Goal: Submit feedback/report problem: Submit feedback/report problem

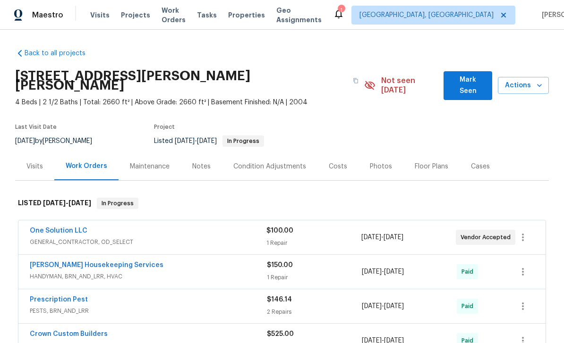
click at [468, 80] on span "Mark Seen" at bounding box center [468, 85] width 34 height 23
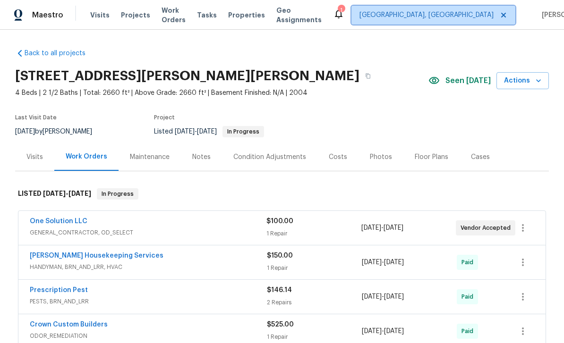
click at [415, 11] on span "[GEOGRAPHIC_DATA], [GEOGRAPHIC_DATA]" at bounding box center [426, 14] width 134 height 9
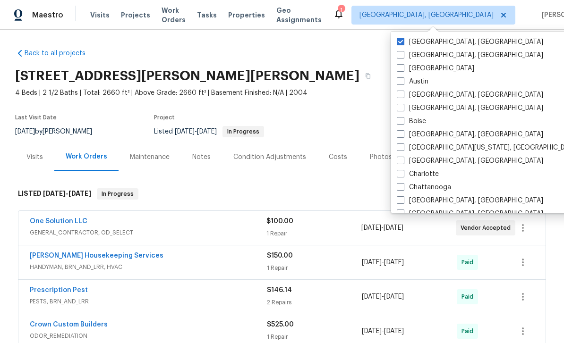
click at [426, 82] on label "Austin" at bounding box center [413, 81] width 32 height 9
click at [403, 82] on input "Austin" at bounding box center [400, 80] width 6 height 6
checkbox input "true"
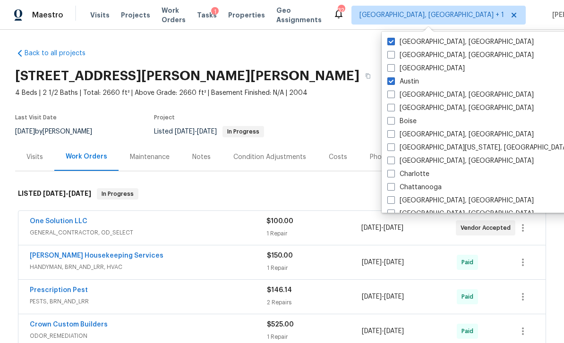
click at [413, 40] on label "[GEOGRAPHIC_DATA], [GEOGRAPHIC_DATA]" at bounding box center [460, 41] width 146 height 9
click at [393, 40] on input "[GEOGRAPHIC_DATA], [GEOGRAPHIC_DATA]" at bounding box center [390, 40] width 6 height 6
checkbox input "false"
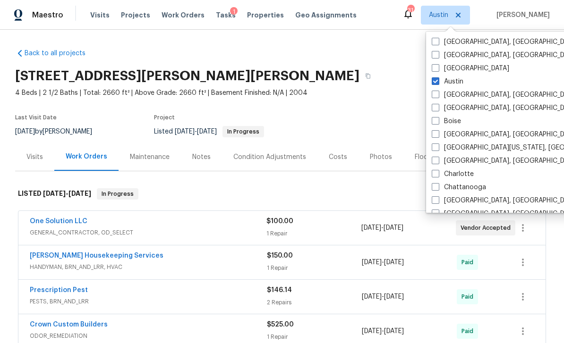
click at [379, 110] on section "[STREET_ADDRESS][PERSON_NAME][PERSON_NAME] 4 Beds | 2 1/2 Baths | Total: 2660 f…" at bounding box center [281, 103] width 533 height 79
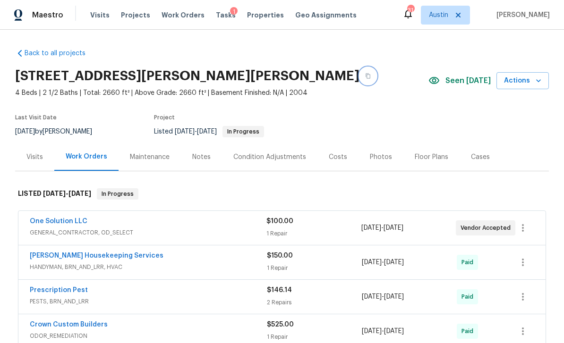
click at [359, 82] on button "button" at bounding box center [367, 76] width 17 height 17
click at [539, 78] on icon "button" at bounding box center [537, 80] width 9 height 9
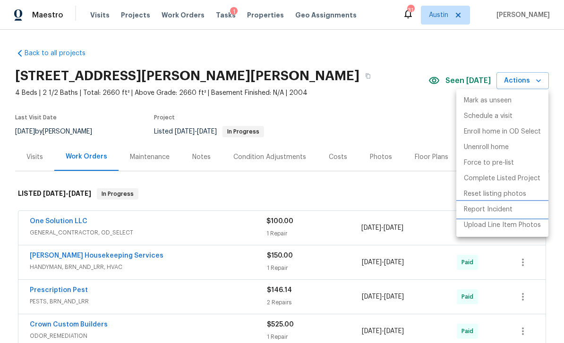
click at [500, 211] on p "Report Incident" at bounding box center [488, 210] width 49 height 10
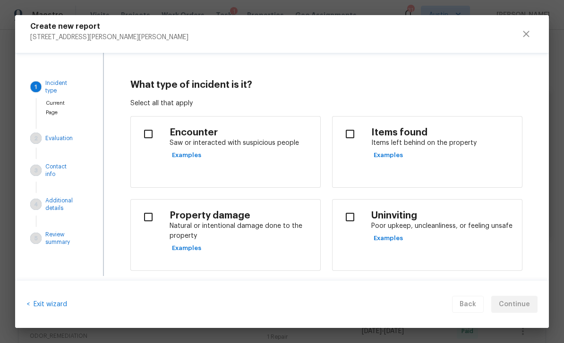
click at [270, 222] on p "Natural or intentional damage done to the property" at bounding box center [240, 231] width 143 height 20
checkbox input "true"
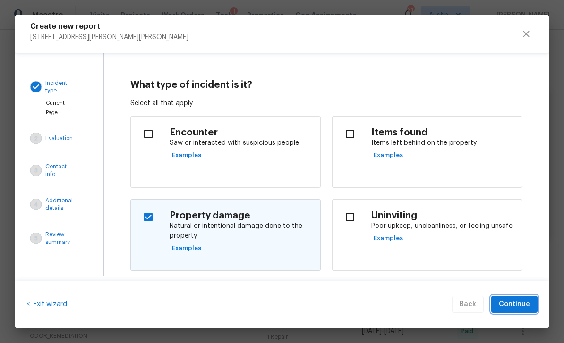
click at [514, 302] on span "Continue" at bounding box center [514, 305] width 31 height 12
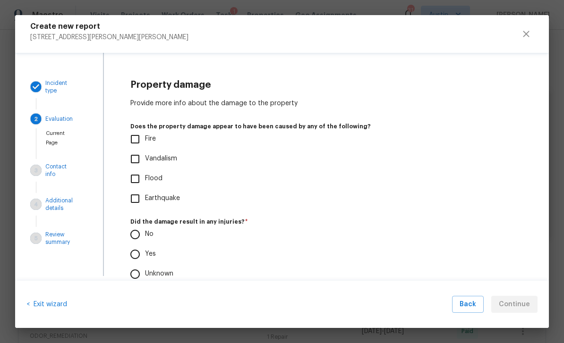
click at [173, 158] on span "Vandalism" at bounding box center [161, 159] width 32 height 10
click at [145, 158] on input "Vandalism" at bounding box center [135, 159] width 20 height 20
checkbox input "true"
click at [138, 232] on input "No" at bounding box center [135, 235] width 20 height 20
radio input "true"
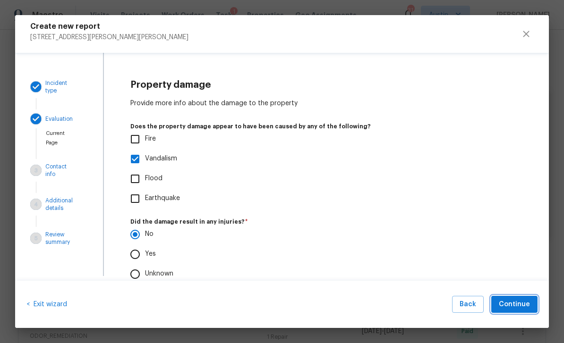
click at [516, 306] on span "Continue" at bounding box center [514, 305] width 31 height 12
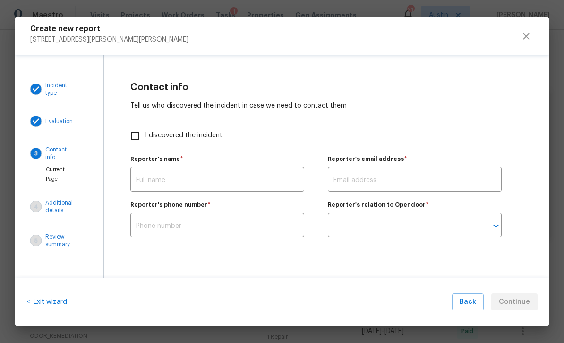
click at [144, 136] on input "I discovered the incident" at bounding box center [135, 136] width 20 height 20
checkbox input "true"
type input "[PERSON_NAME]"
type input "[PERSON_NAME][EMAIL_ADDRESS][PERSON_NAME][DOMAIN_NAME]"
type input "Opendoor employee"
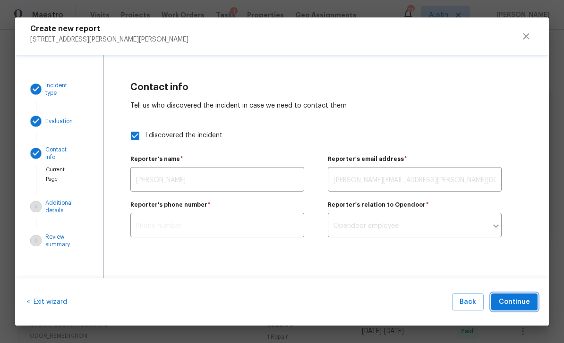
click at [517, 301] on span "Continue" at bounding box center [514, 302] width 31 height 12
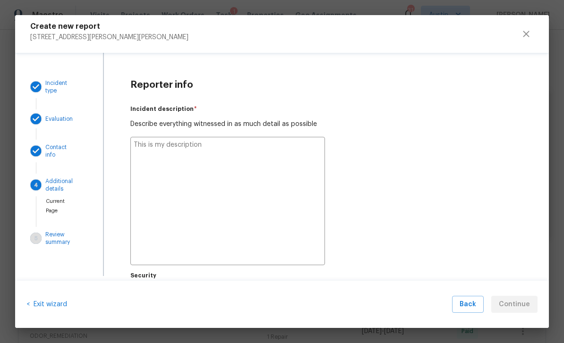
click at [230, 160] on textarea at bounding box center [227, 201] width 195 height 128
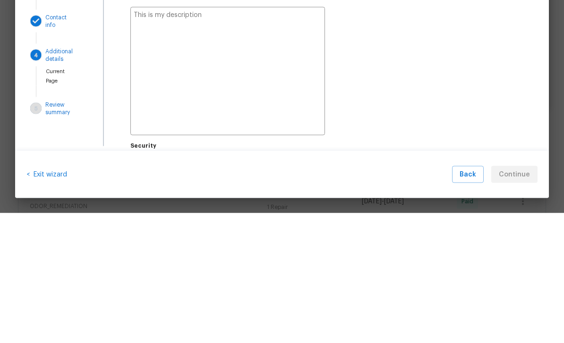
type textarea "A"
type textarea "x"
type textarea "Al"
type textarea "x"
type textarea "All"
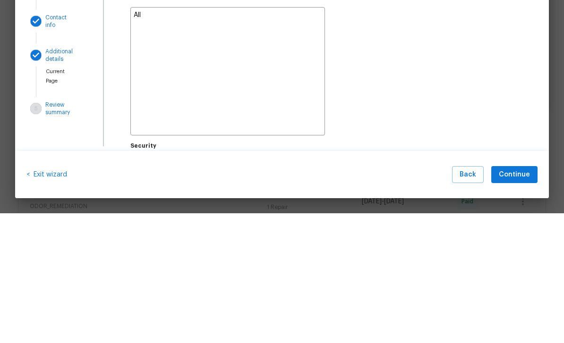
type textarea "x"
type textarea "All"
type textarea "x"
type textarea "All o"
type textarea "x"
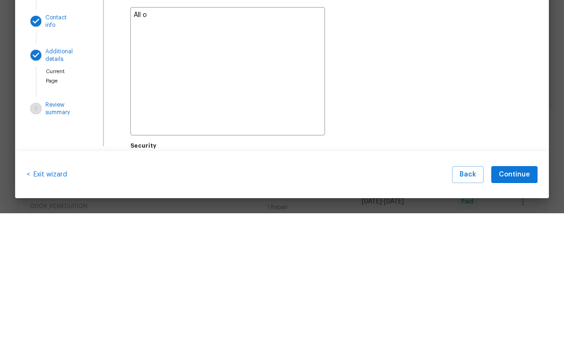
type textarea "All of"
type textarea "x"
type textarea "All of"
type textarea "x"
type textarea "All of o"
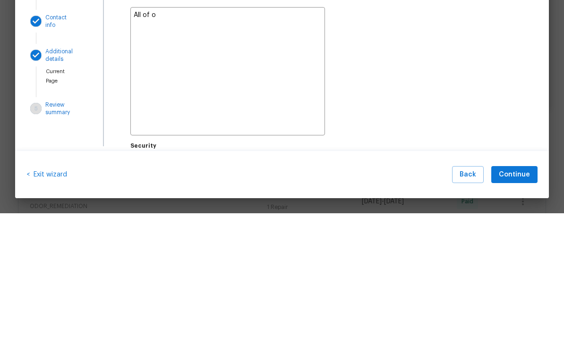
type textarea "x"
type textarea "All of ou"
type textarea "x"
type textarea "All of out"
type textarea "x"
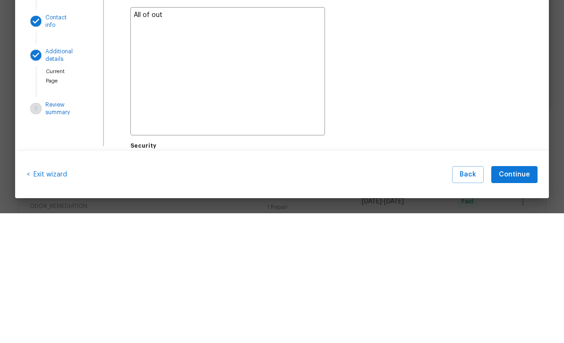
type textarea "All of out"
type textarea "x"
type textarea "All of out"
type textarea "x"
type textarea "All of ou"
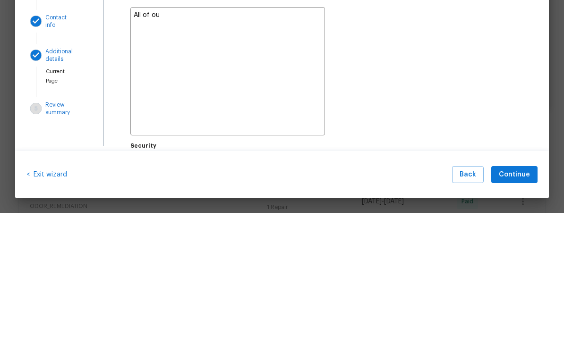
type textarea "x"
type textarea "All of our"
type textarea "x"
type textarea "All of our"
type textarea "x"
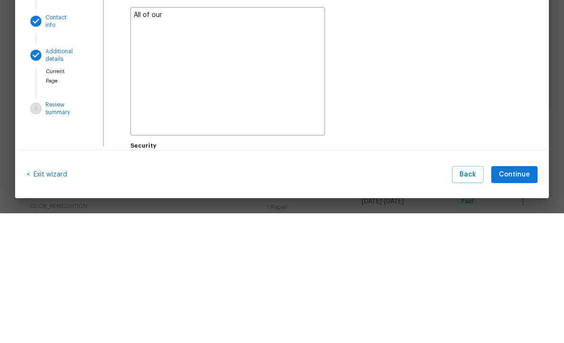
type textarea "All of our s"
type textarea "x"
type textarea "All of our st"
type textarea "x"
type textarea "All of our stc"
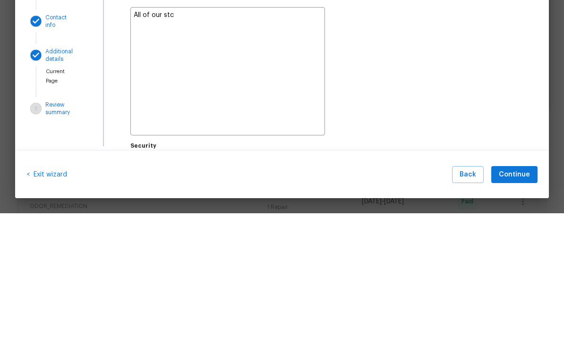
type textarea "x"
type textarea "All of our stcj"
type textarea "x"
type textarea "All of our stcje"
type textarea "x"
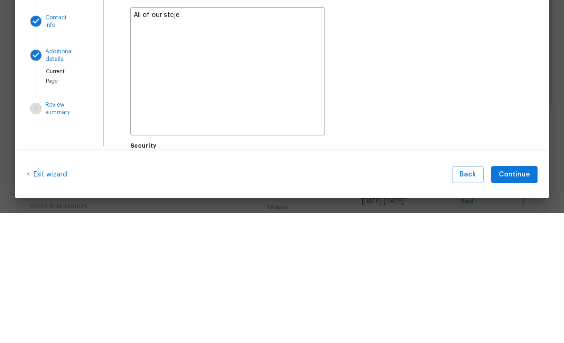
type textarea "All of our stcjer"
type textarea "x"
type textarea "All of our stcjers"
type textarea "x"
type textarea "All of our stickers"
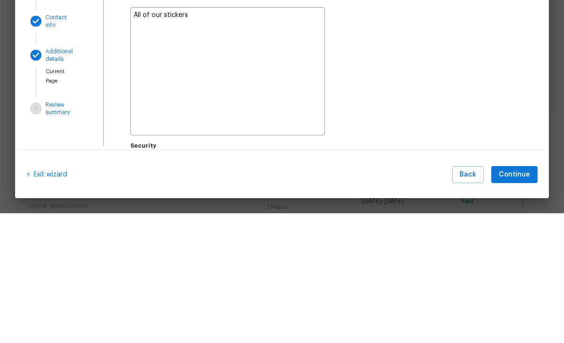
type textarea "x"
type textarea "All of our stickers"
type textarea "x"
type textarea "All of our stickers w"
type textarea "x"
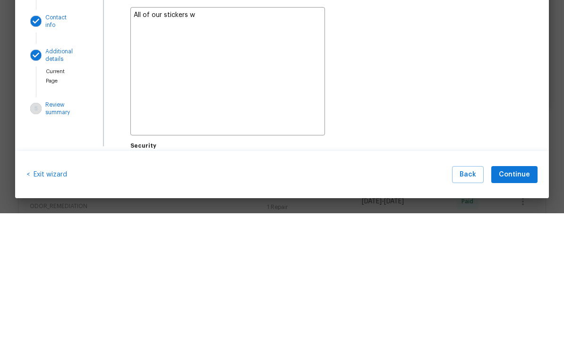
type textarea "All of our stickers we"
type textarea "x"
type textarea "All of our stickers wer"
type textarea "x"
type textarea "All of our stickers were"
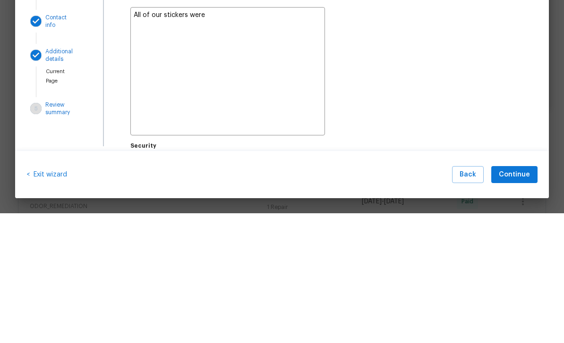
type textarea "x"
type textarea "All of our stickers were"
type textarea "x"
type textarea "All of our stickers were r"
type textarea "x"
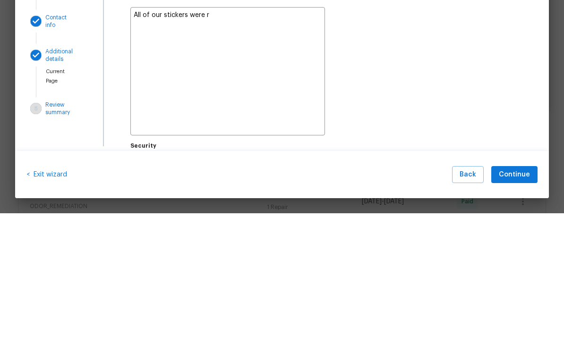
type textarea "All of our stickers were re"
type textarea "x"
type textarea "All of our stickers were rem"
type textarea "x"
type textarea "All of our stickers were remo"
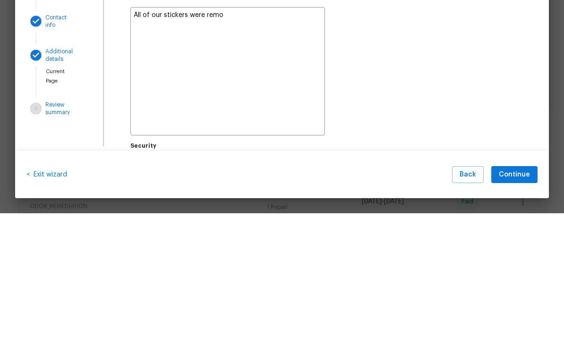
type textarea "x"
type textarea "All of our stickers were remov"
type textarea "x"
type textarea "All of our stickers were remove"
type textarea "x"
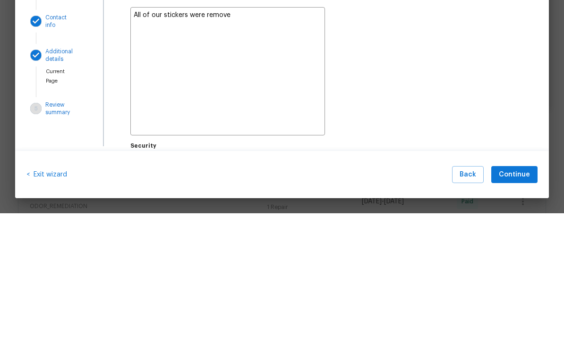
type textarea "All of our stickers were removed"
type textarea "x"
type textarea "All of our stickers were removed"
type textarea "x"
type textarea "All of our stickers were removed a"
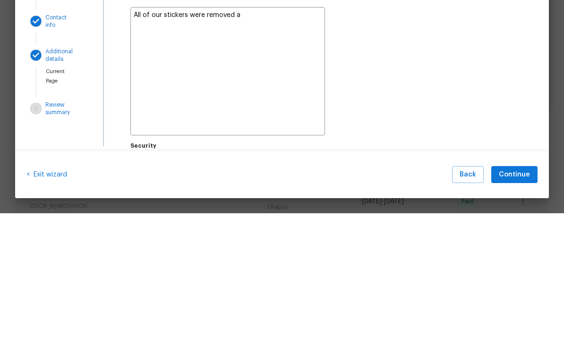
type textarea "x"
type textarea "All of our stickers were removed an"
type textarea "x"
type textarea "All of our stickers were removed and"
type textarea "x"
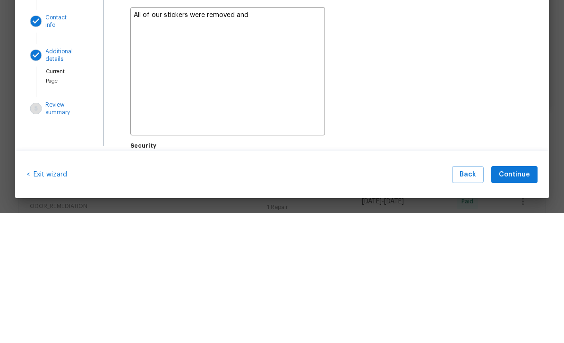
type textarea "All of our stickers were removed and"
type textarea "x"
type textarea "All of our stickers were removed and t"
type textarea "x"
type textarea "All of our stickers were removed and th"
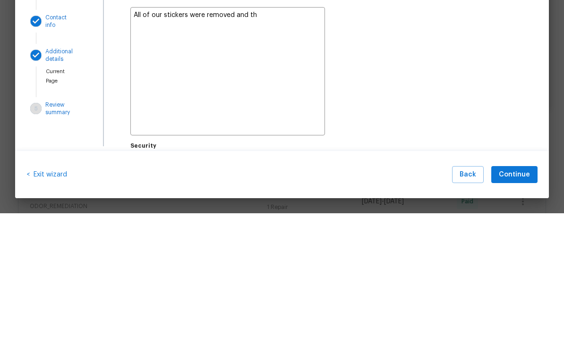
type textarea "x"
type textarea "All of our stickers were removed and the"
type textarea "x"
type textarea "All of our stickers were removed and the"
type textarea "x"
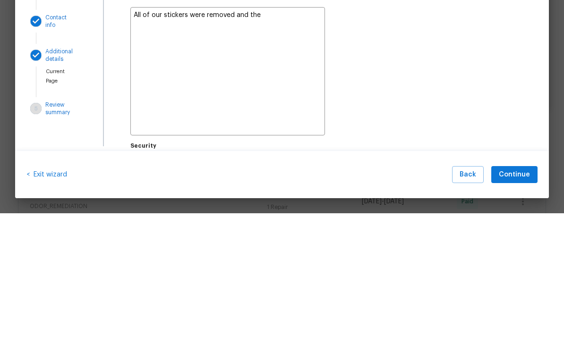
type textarea "All of our stickers were removed and the b"
type textarea "x"
type textarea "All of our stickers were removed and the ba"
type textarea "x"
type textarea "All of our stickers were removed and the bac"
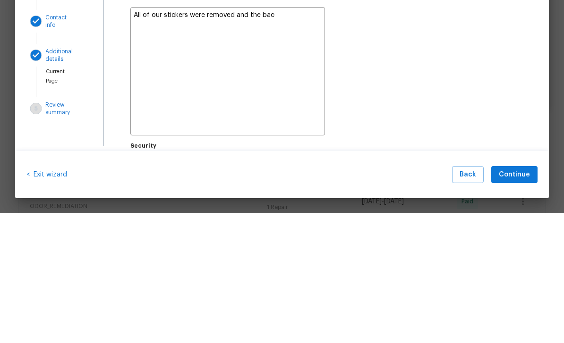
type textarea "x"
type textarea "All of our stickers were removed and the back"
type textarea "x"
type textarea "All of our stickers were removed and the back"
type textarea "x"
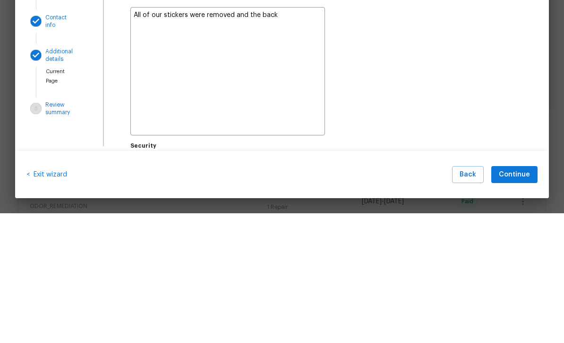
type textarea "All of our stickers were removed and the back d"
type textarea "x"
type textarea "All of our stickers were removed and the back do"
type textarea "x"
type textarea "All of our stickers were removed and the back doo"
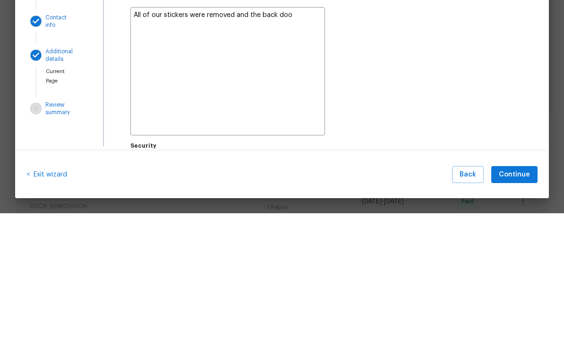
type textarea "x"
type textarea "All of our stickers were removed and the back door"
type textarea "x"
type textarea "All of our stickers were removed and the back door"
type textarea "x"
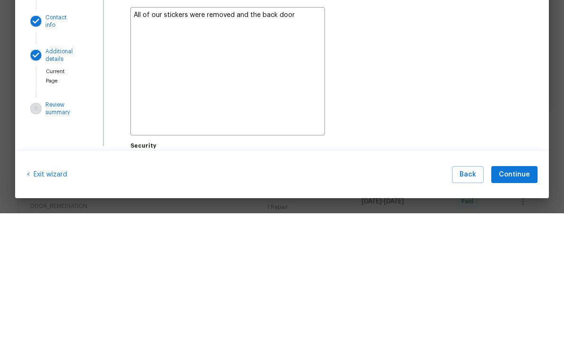
type textarea "All of our stickers were removed and the back door w"
type textarea "x"
type textarea "All of our stickers were removed and the back door wa"
type textarea "x"
type textarea "All of our stickers were removed and the back door was"
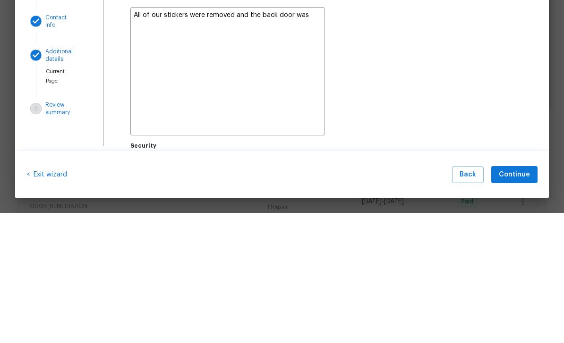
type textarea "x"
type textarea "All of our stickers were removed and the back door was"
type textarea "x"
type textarea "All of our stickers were removed and the back door was l"
type textarea "x"
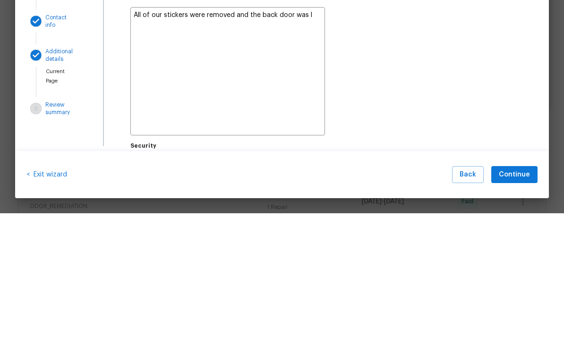
type textarea "All of our stickers were removed and the back door was le"
type textarea "x"
type textarea "All of our stickers were removed and the back door was lef"
type textarea "x"
type textarea "All of our stickers were removed and the back door was left"
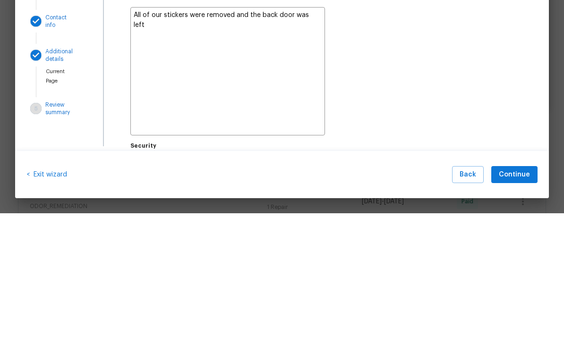
type textarea "x"
type textarea "All of our stickers were removed and the back door was left"
type textarea "x"
type textarea "All of our stickers were removed and the back door was left y"
type textarea "x"
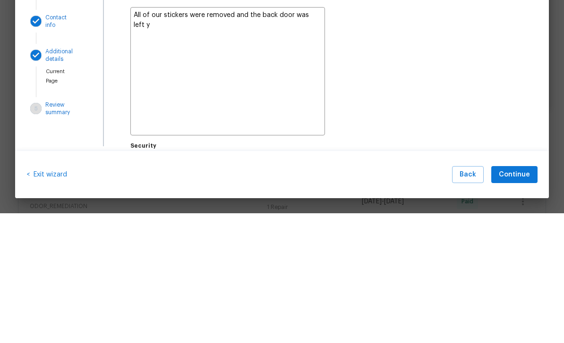
type textarea "All of our stickers were removed and the back door was left yn"
type textarea "x"
type textarea "All of our stickers were removed and the back door was left ynl"
type textarea "x"
type textarea "All of our stickers were removed and the back door was left ynlo"
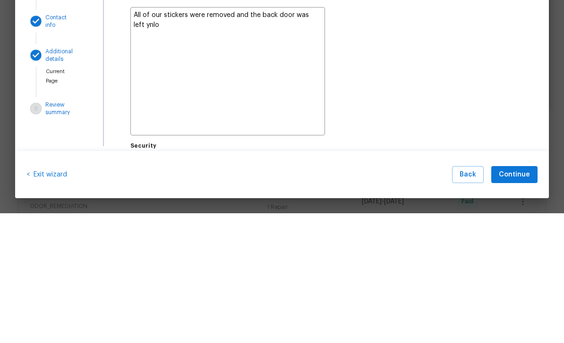
type textarea "x"
type textarea "All of our stickers were removed and the back door was left ynloc"
type textarea "x"
type textarea "All of our stickers were removed and the back door was left ynlock"
type textarea "x"
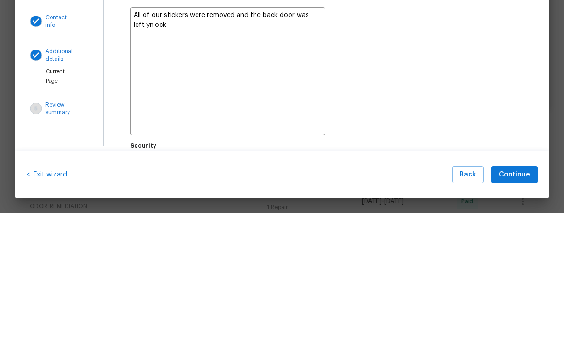
type textarea "All of our stickers were removed and the back door was left ynlocke"
type textarea "x"
type textarea "All of our stickers were removed and the back door was left ynlocked"
type textarea "x"
type textarea "All of our stickers were removed and the back door was left unlocked"
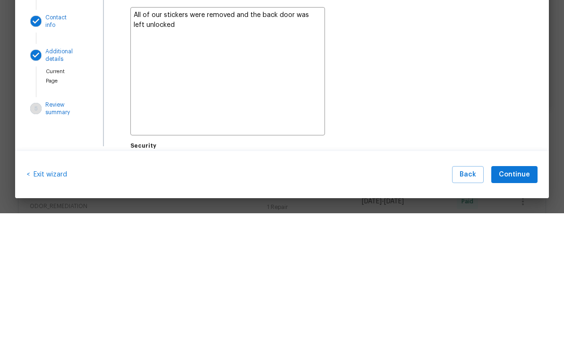
type textarea "x"
type textarea "All of our stickers were removed and the back door was left unlocked."
type textarea "x"
type textarea "All of our stickers were removed and the back door was left unlocked."
type textarea "x"
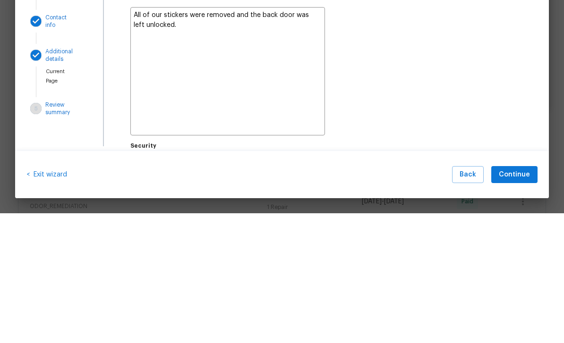
type textarea "All of our stickers were removed and the back door was left unlocked. M"
type textarea "x"
type textarea "All of our stickers were removed and the back door was left unlocked. Mo"
type textarea "x"
type textarea "All of our stickers were removed and the back door was left unlocked. Mos"
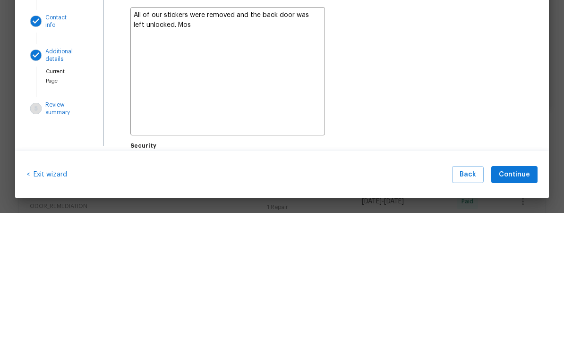
type textarea "x"
type textarea "All of our stickers were removed and the back door was left unlocked. Most"
type textarea "x"
type textarea "All of our stickers were removed and the back door was left unlocked. Most"
type textarea "x"
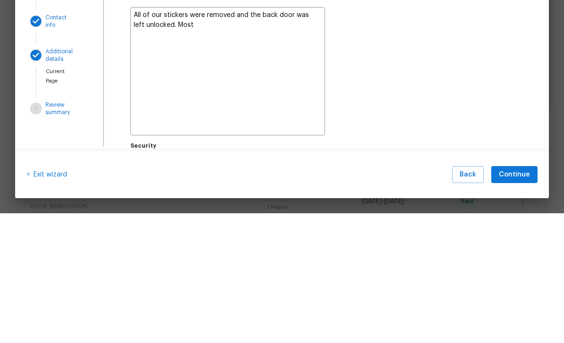
type textarea "All of our stickers were removed and the back door was left unlocked. Most l"
type textarea "x"
type textarea "All of our stickers were removed and the back door was left unlocked. Most li"
type textarea "x"
type textarea "All of our stickers were removed and the back door was left unlocked. Most lik"
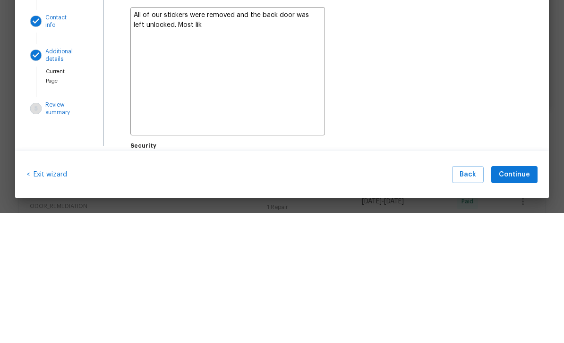
type textarea "x"
type textarea "All of our stickers were removed and the back door was left unlocked. Most like"
type textarea "x"
type textarea "All of our stickers were removed and the back door was left unlocked. Most like"
type textarea "x"
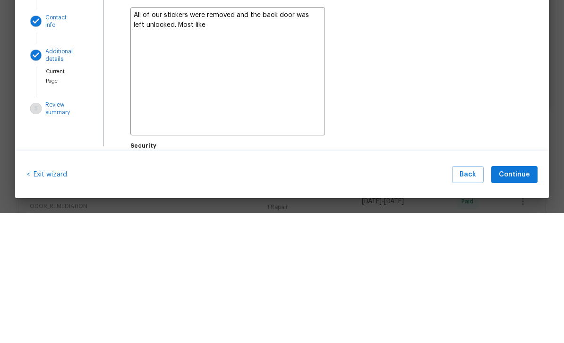
type textarea "All of our stickers were removed and the back door was left unlocked. Most like…"
type textarea "x"
type textarea "All of our stickers were removed and the back door was left unlocked. Most like…"
type textarea "x"
type textarea "All of our stickers were removed and the back door was left unlocked. Most like…"
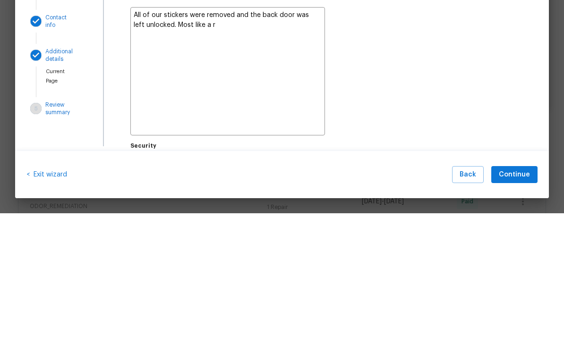
type textarea "x"
type textarea "All of our stickers were removed and the back door was left unlocked. Most like…"
type textarea "x"
type textarea "All of our stickers were removed and the back door was left unlocked. Most like…"
type textarea "x"
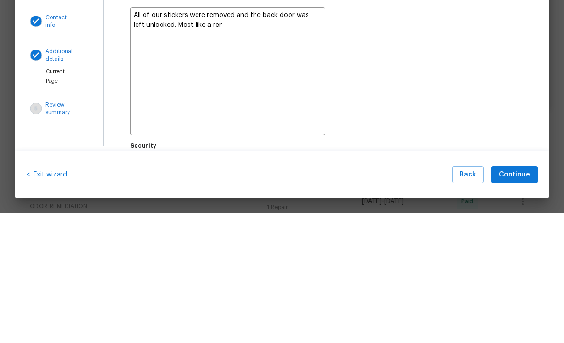
type textarea "All of our stickers were removed and the back door was left unlocked. Most like…"
type textarea "x"
type textarea "All of our stickers were removed and the back door was left unlocked. Most like…"
type textarea "x"
type textarea "All of our stickers were removed and the back door was left unlocked. Most like…"
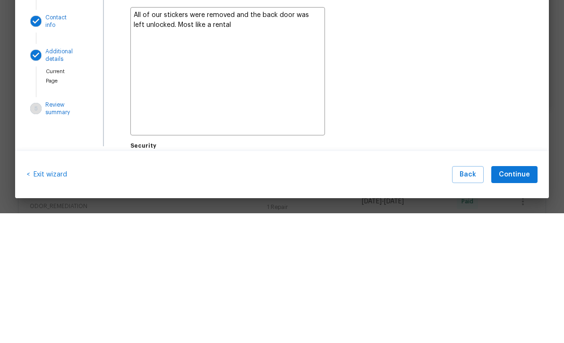
type textarea "x"
type textarea "All of our stickers were removed and the back door was left unlocked. Most like…"
type textarea "x"
type textarea "All of our stickers were removed and the back door was left unlocked. Most like…"
type textarea "x"
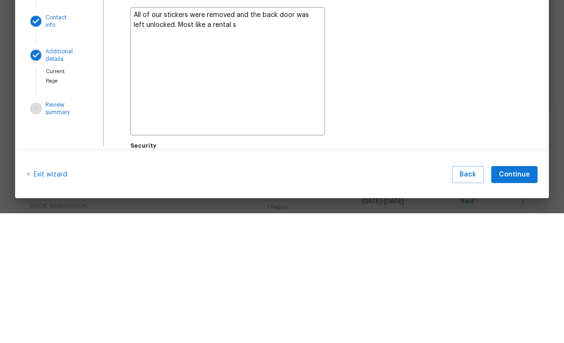
type textarea "All of our stickers were removed and the back door was left unlocked. Most like…"
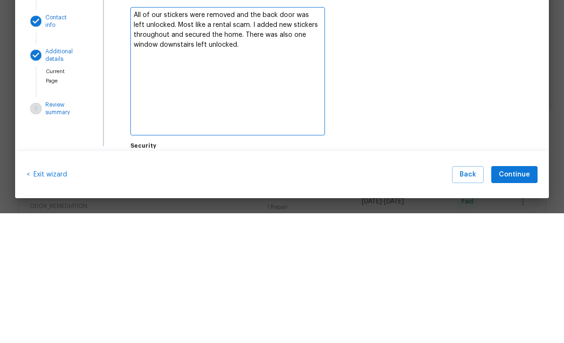
scroll to position [30, 0]
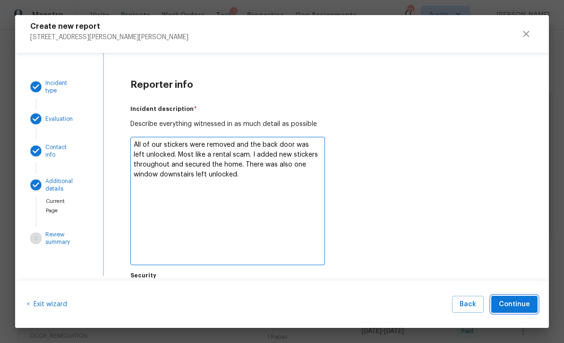
click at [518, 305] on span "Continue" at bounding box center [514, 305] width 31 height 12
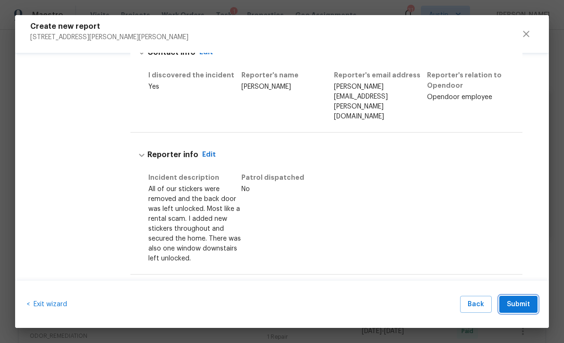
scroll to position [280, 0]
click at [529, 306] on span "Submit" at bounding box center [518, 305] width 23 height 12
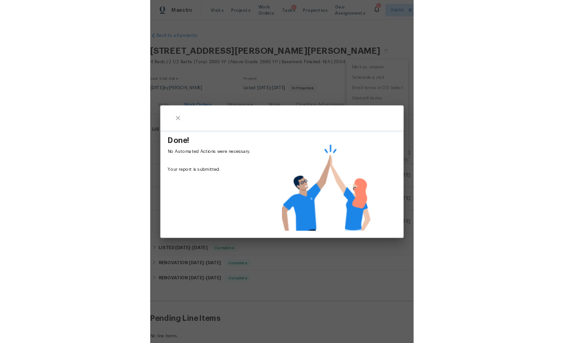
scroll to position [30, 0]
